Goal: Check status: Check status

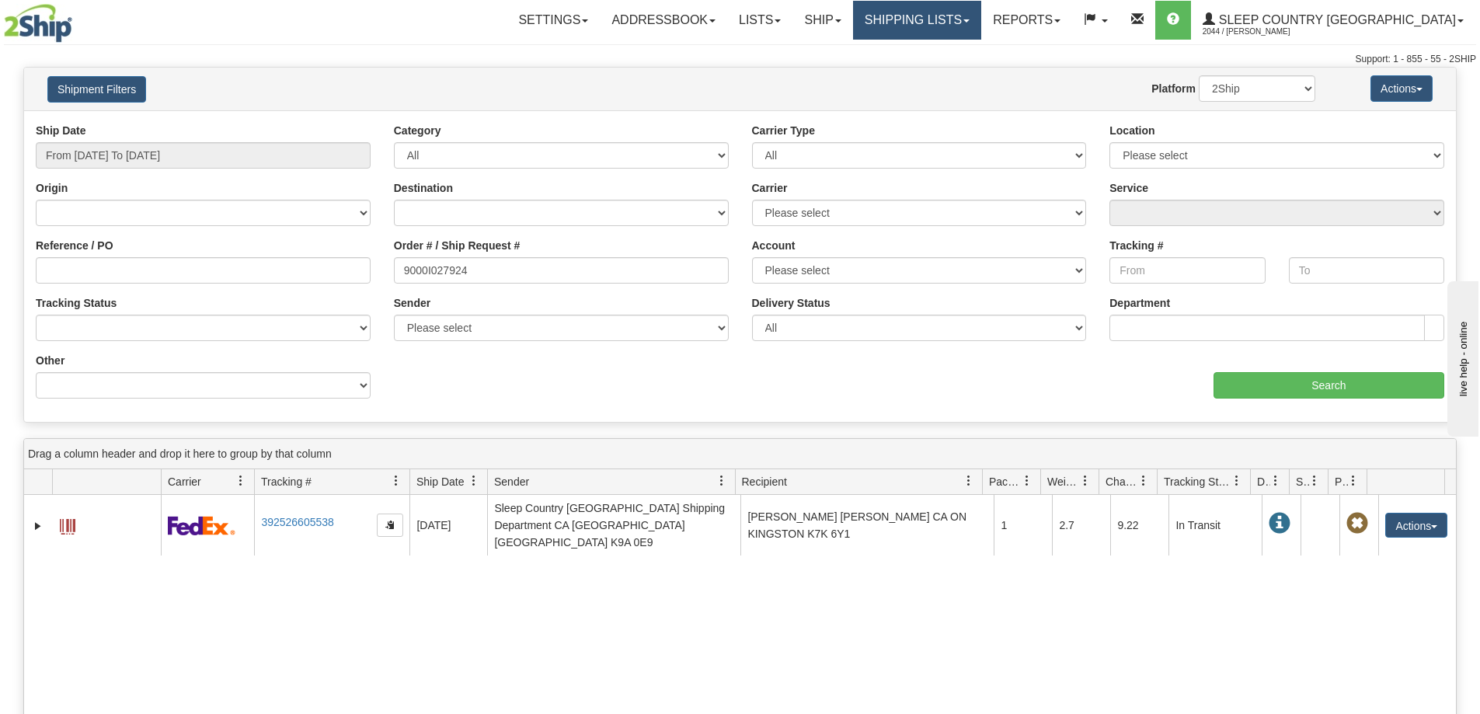
click at [964, 37] on link "Shipping lists" at bounding box center [917, 20] width 128 height 39
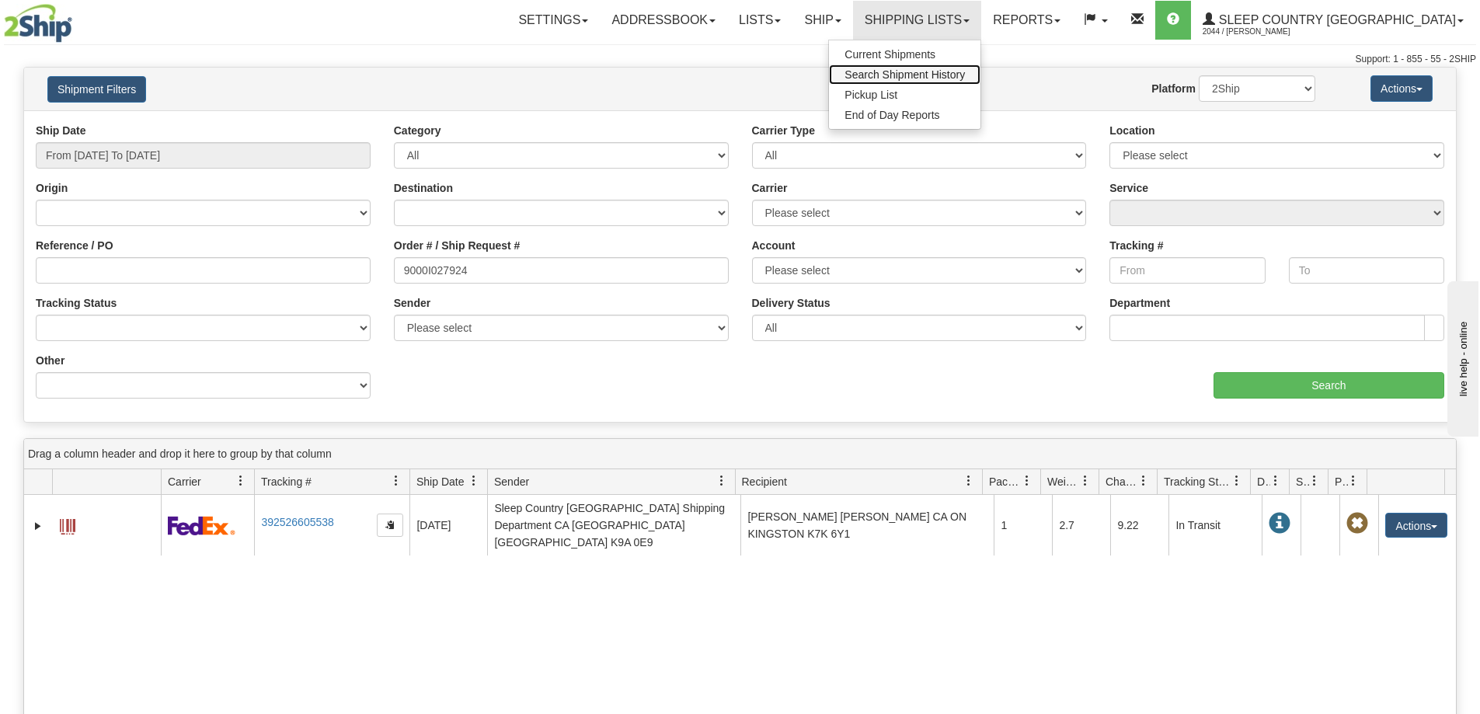
click at [966, 82] on link "Search Shipment History" at bounding box center [904, 74] width 151 height 20
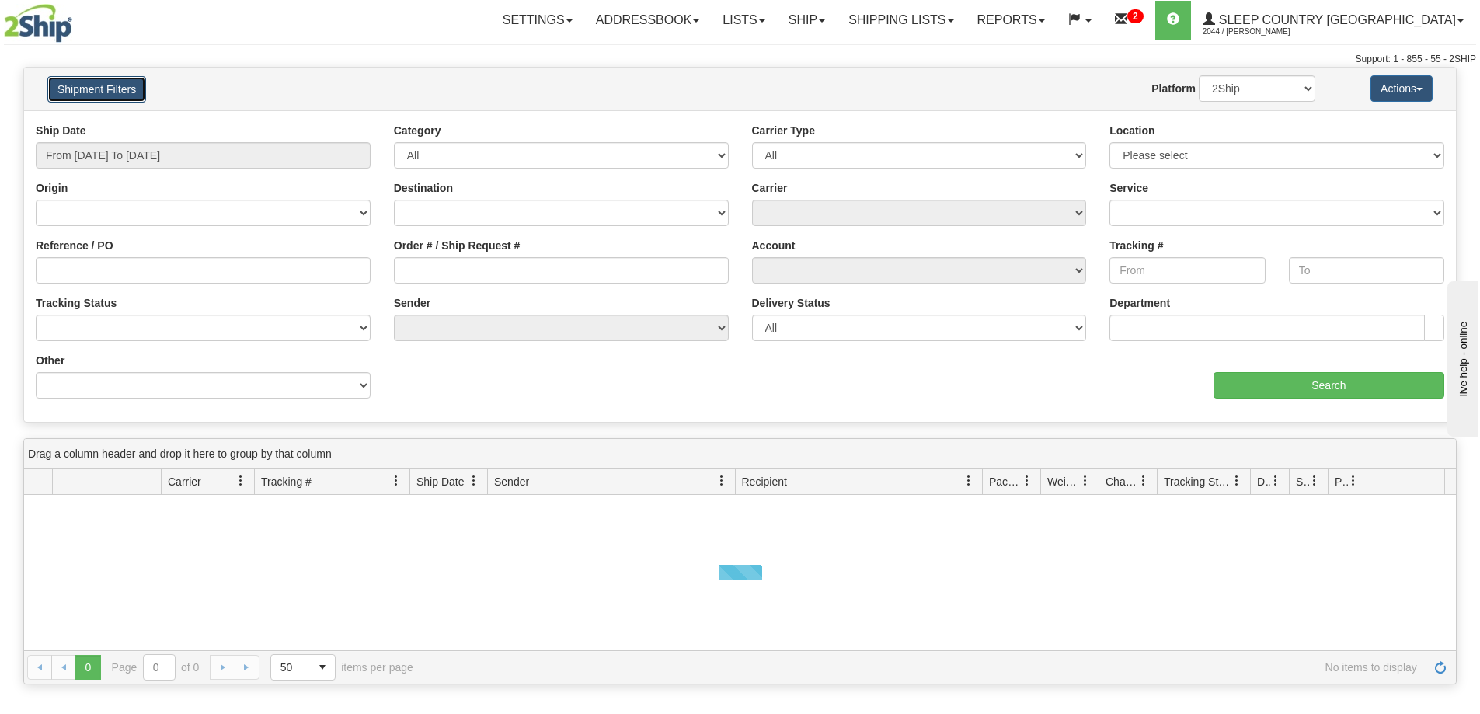
click at [97, 92] on button "Shipment Filters" at bounding box center [96, 89] width 99 height 26
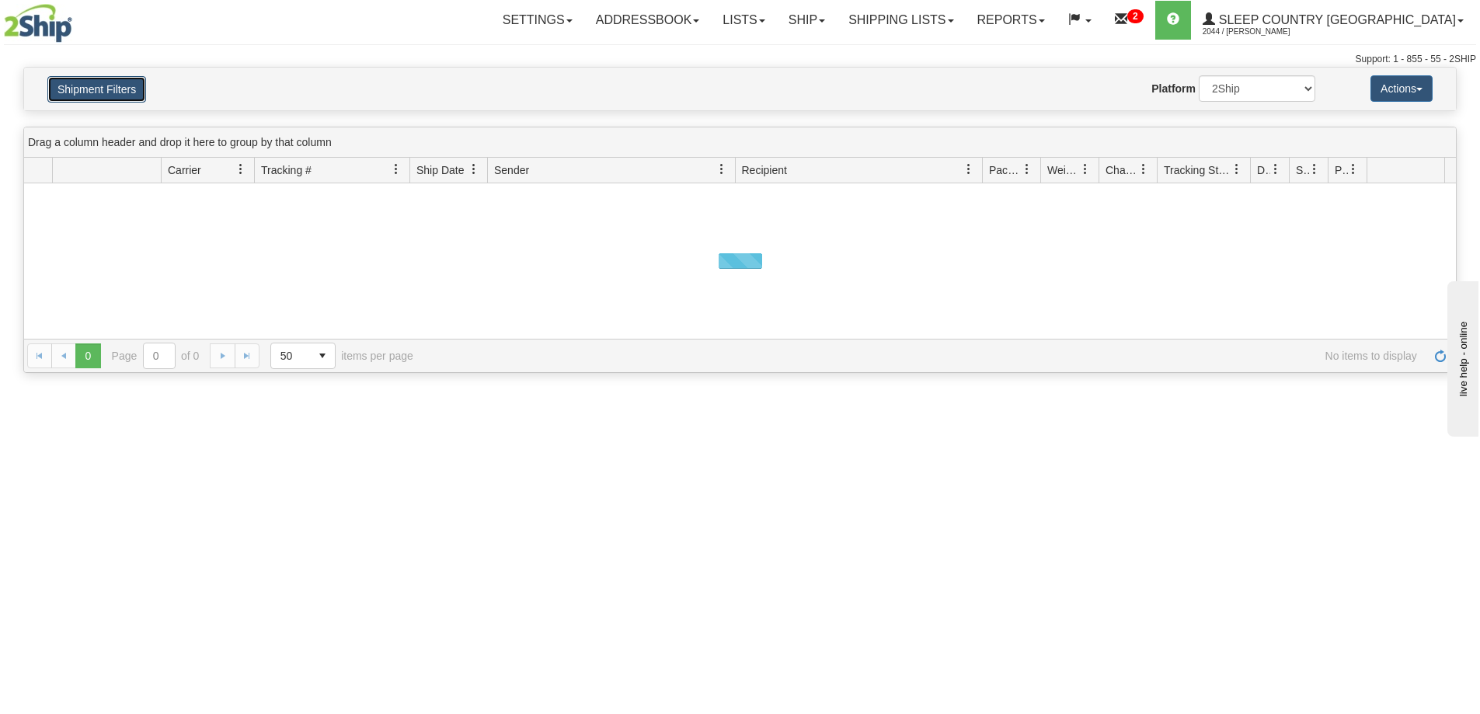
click at [97, 92] on button "Shipment Filters" at bounding box center [96, 89] width 99 height 26
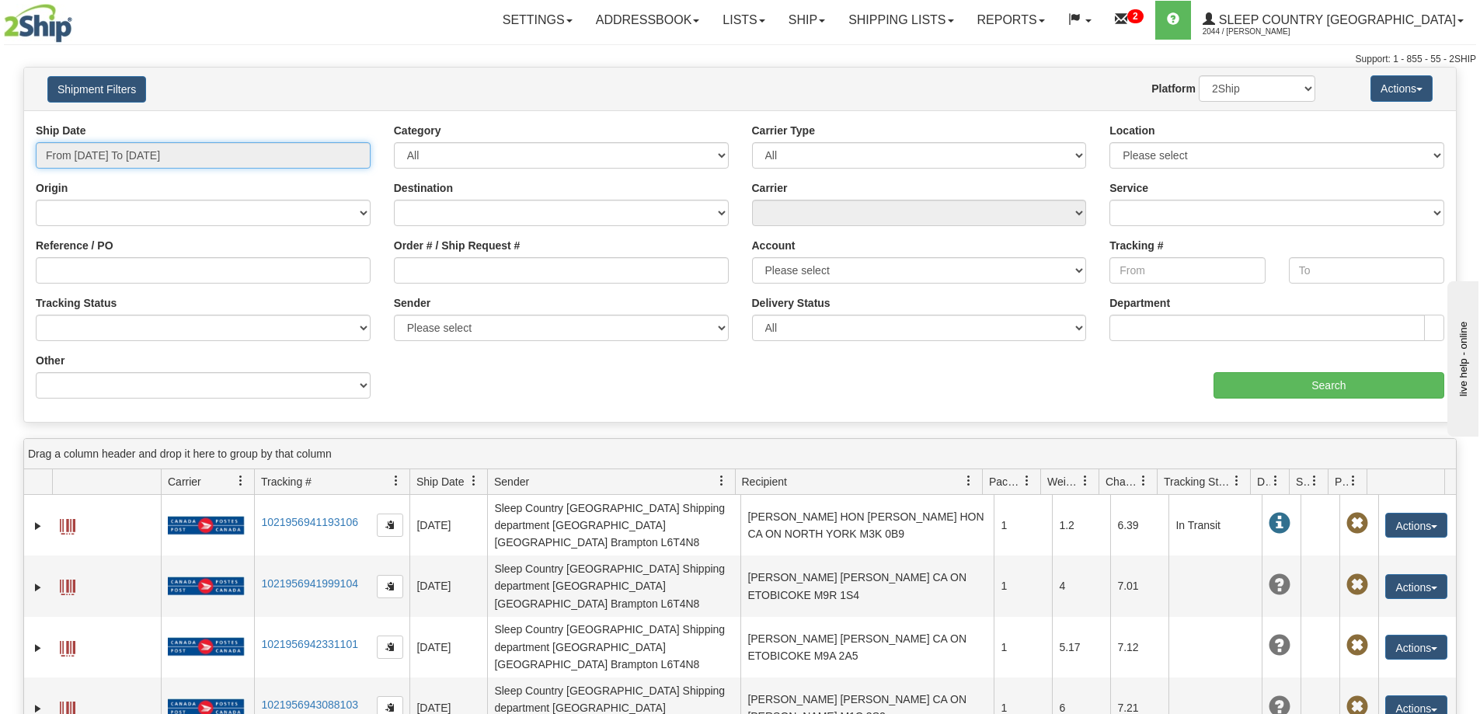
drag, startPoint x: 85, startPoint y: 157, endPoint x: 82, endPoint y: 196, distance: 39.0
click at [82, 157] on input "From 08/26/2025 To 08/27/2025" at bounding box center [203, 155] width 335 height 26
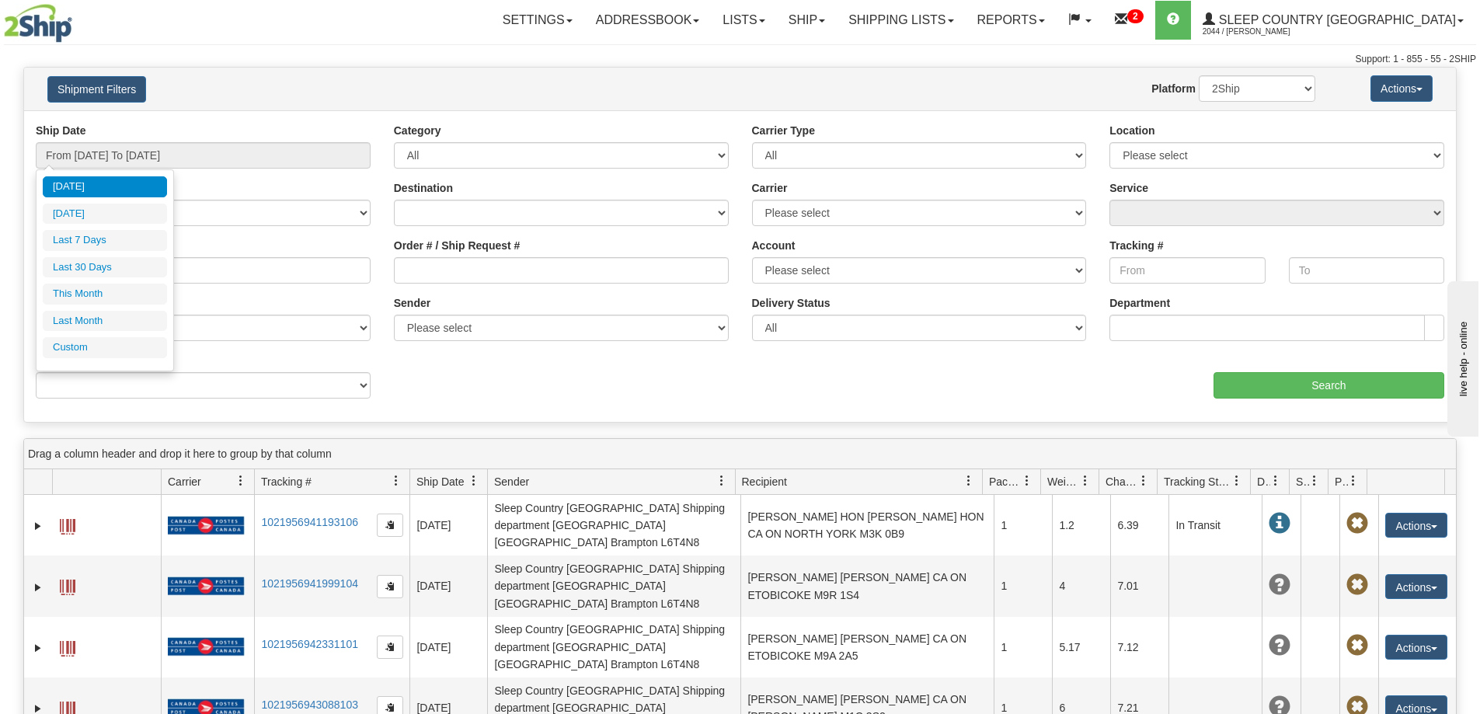
click at [89, 279] on ul "Today Yesterday Last 7 Days Last 30 Days This Month Last Month Custom" at bounding box center [105, 267] width 124 height 182
click at [89, 271] on li "Last 30 Days" at bounding box center [105, 267] width 124 height 21
type input "From 07/29/2025 To 08/27/2025"
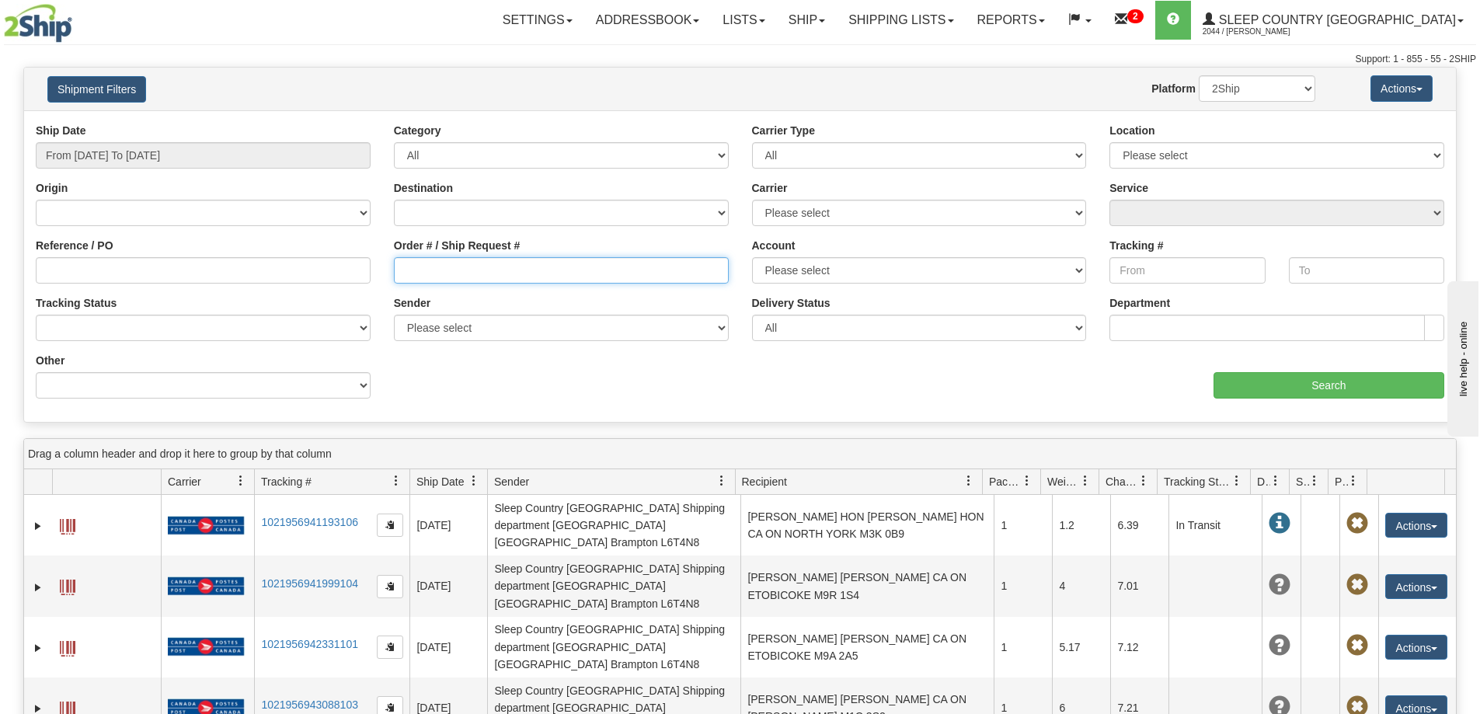
click at [430, 275] on input "Order # / Ship Request #" at bounding box center [561, 270] width 335 height 26
paste input "9000H950650"
type input "9000H950650"
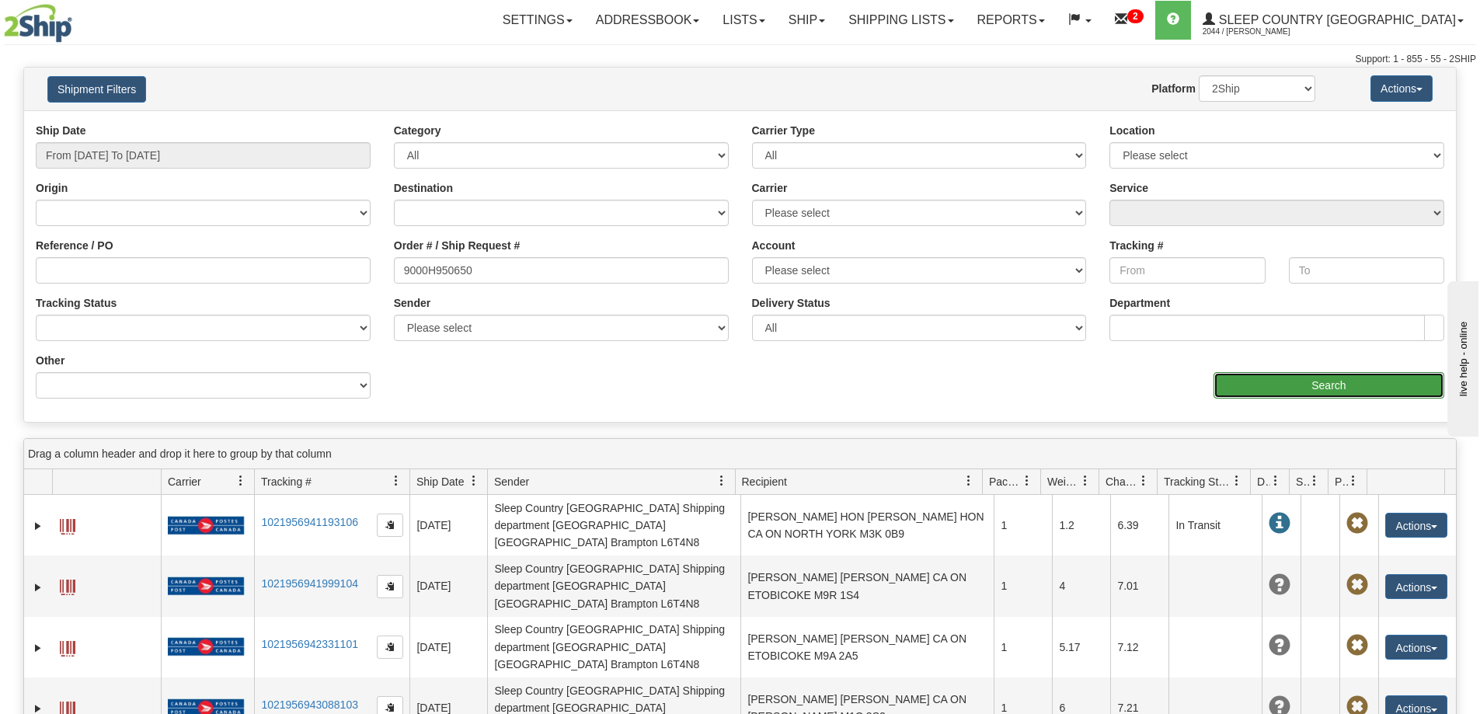
click at [1301, 388] on input "Search" at bounding box center [1328, 385] width 231 height 26
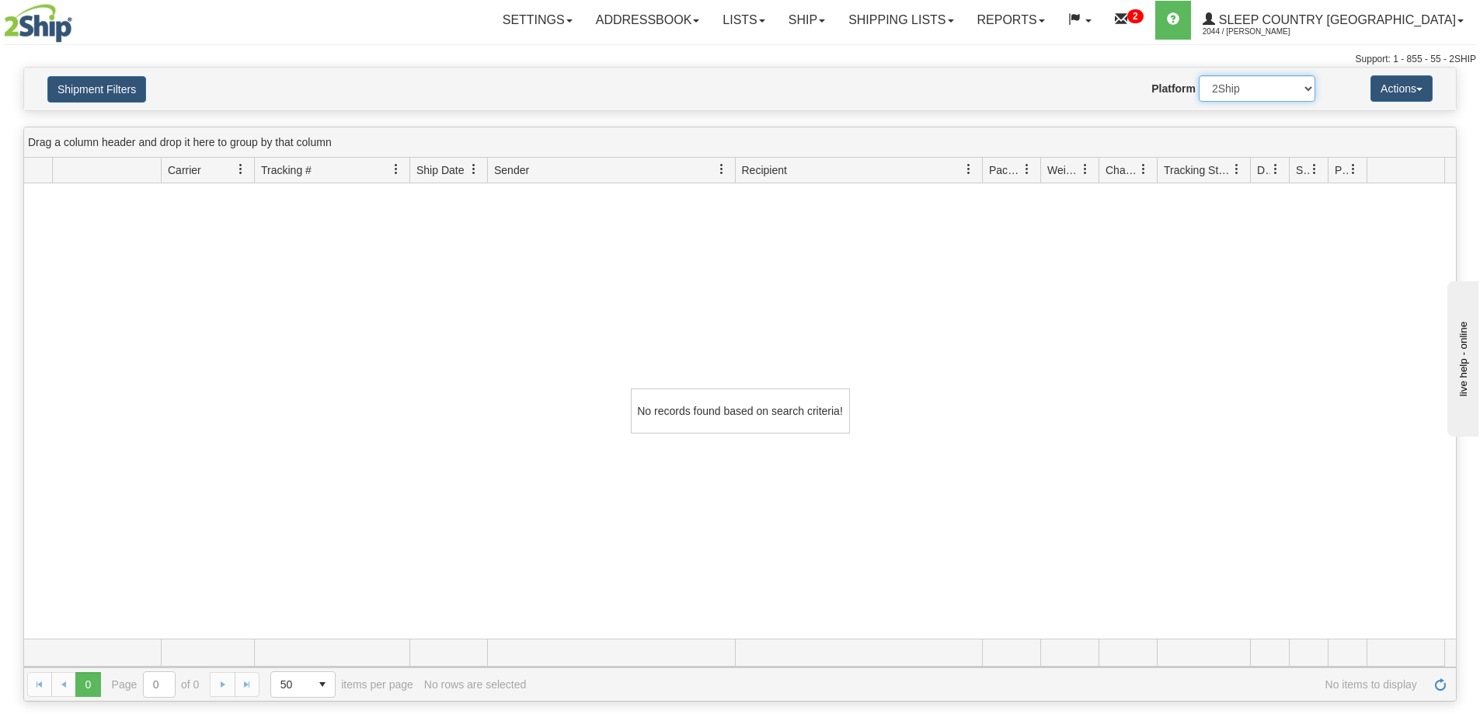
click at [1234, 96] on select "2Ship Imported" at bounding box center [1257, 88] width 117 height 26
select select "1"
click at [1199, 75] on select "2Ship Imported" at bounding box center [1257, 88] width 117 height 26
